Goal: Find specific page/section: Find specific page/section

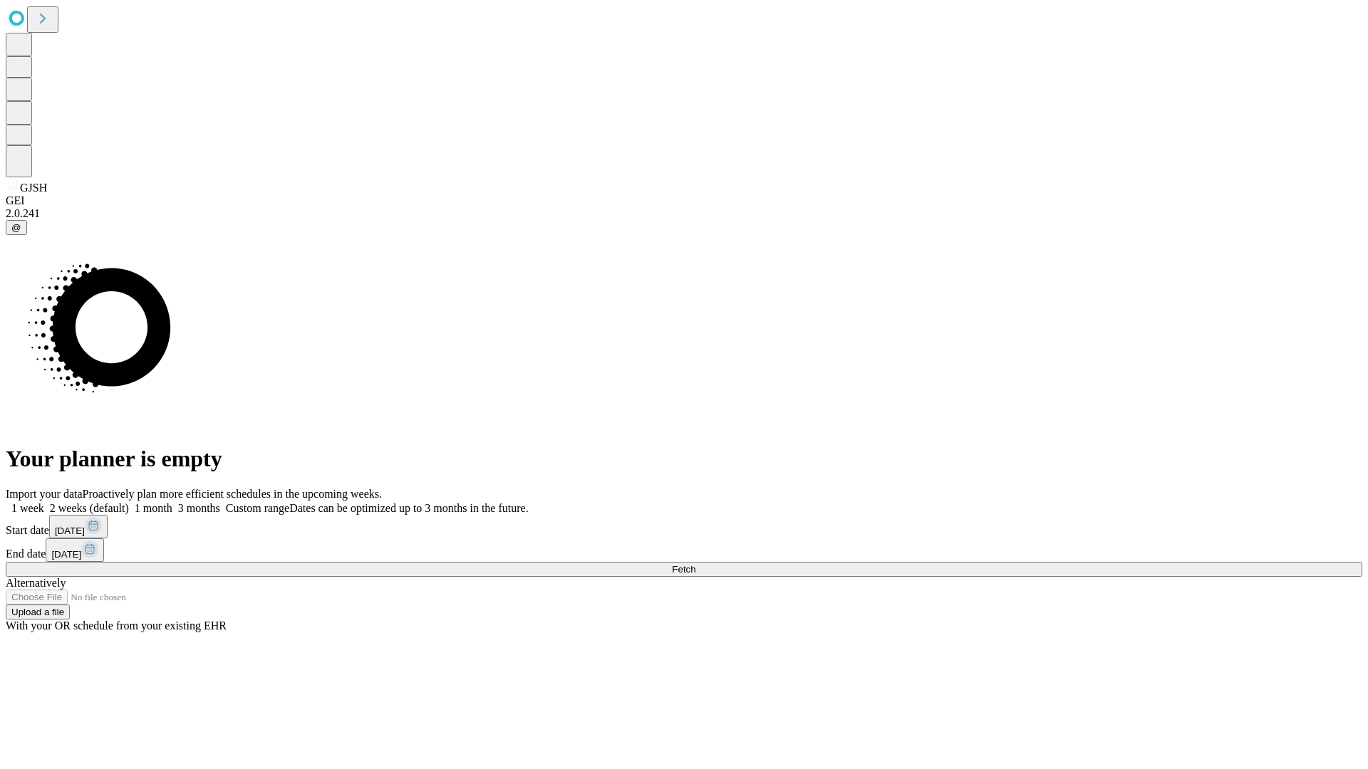
click at [695, 564] on span "Fetch" at bounding box center [684, 569] width 24 height 11
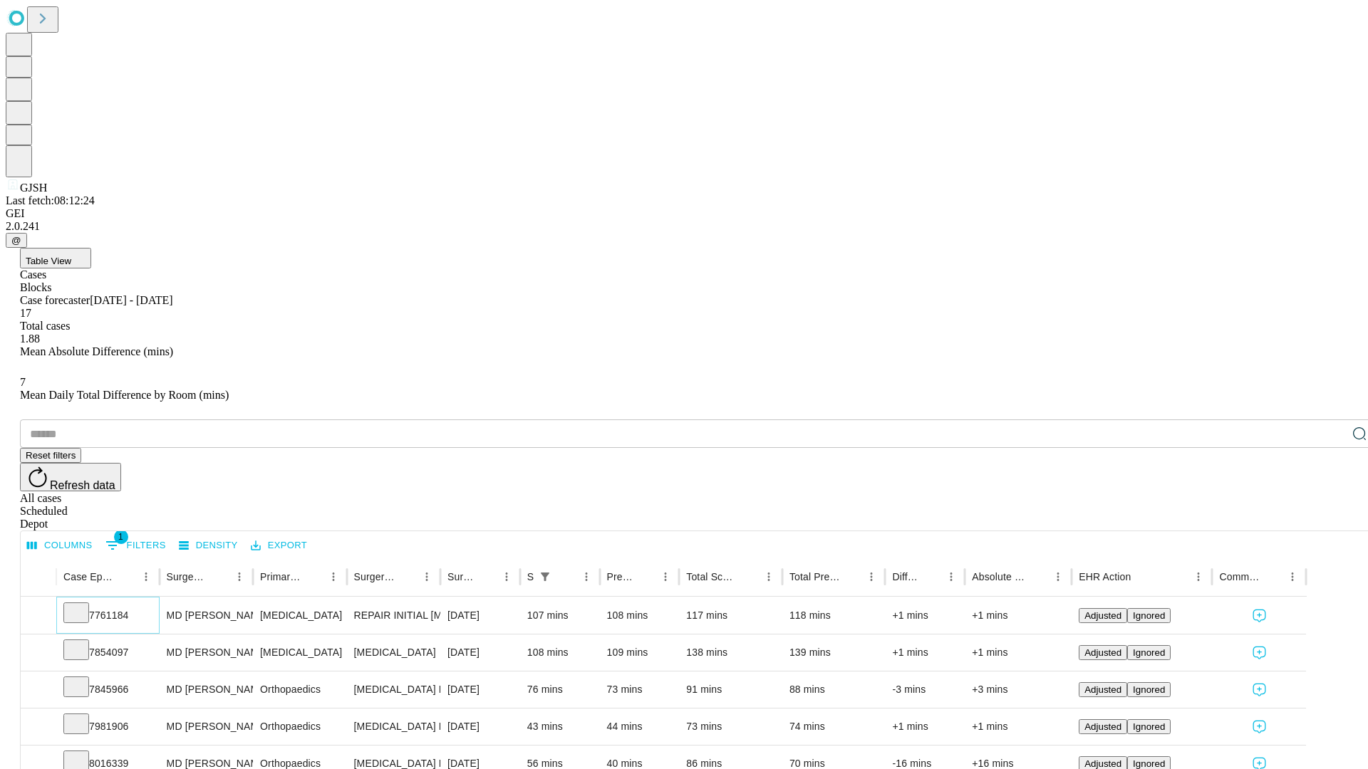
click at [83, 605] on icon at bounding box center [76, 612] width 14 height 14
